Goal: Information Seeking & Learning: Learn about a topic

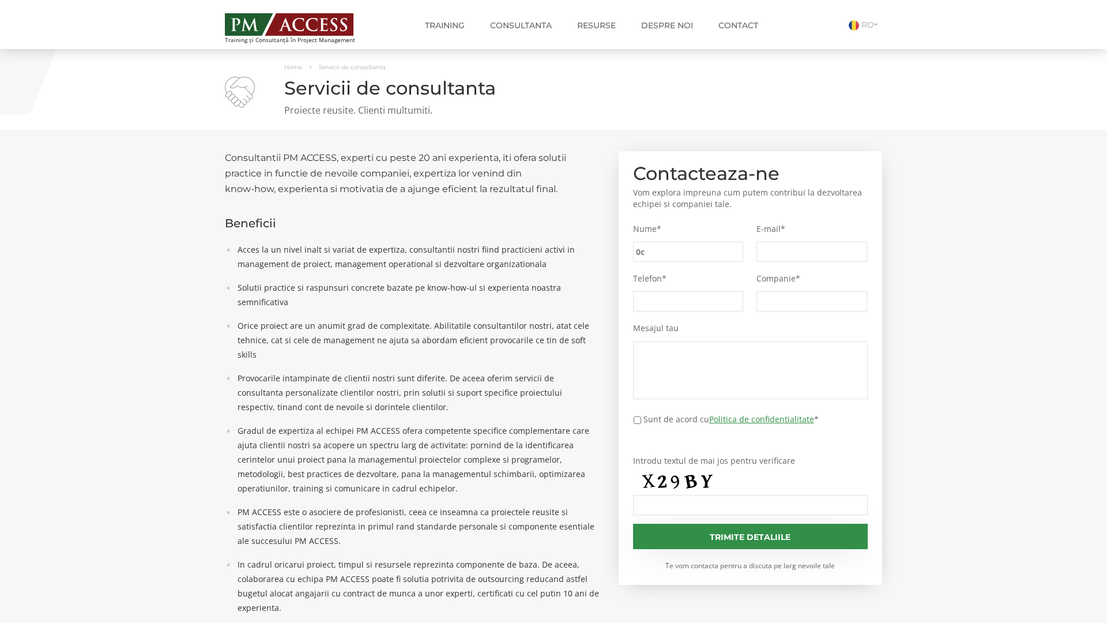
type input "0c8"
type input "fb7"
type input "96b"
type input "9fb"
